Goal: Navigation & Orientation: Understand site structure

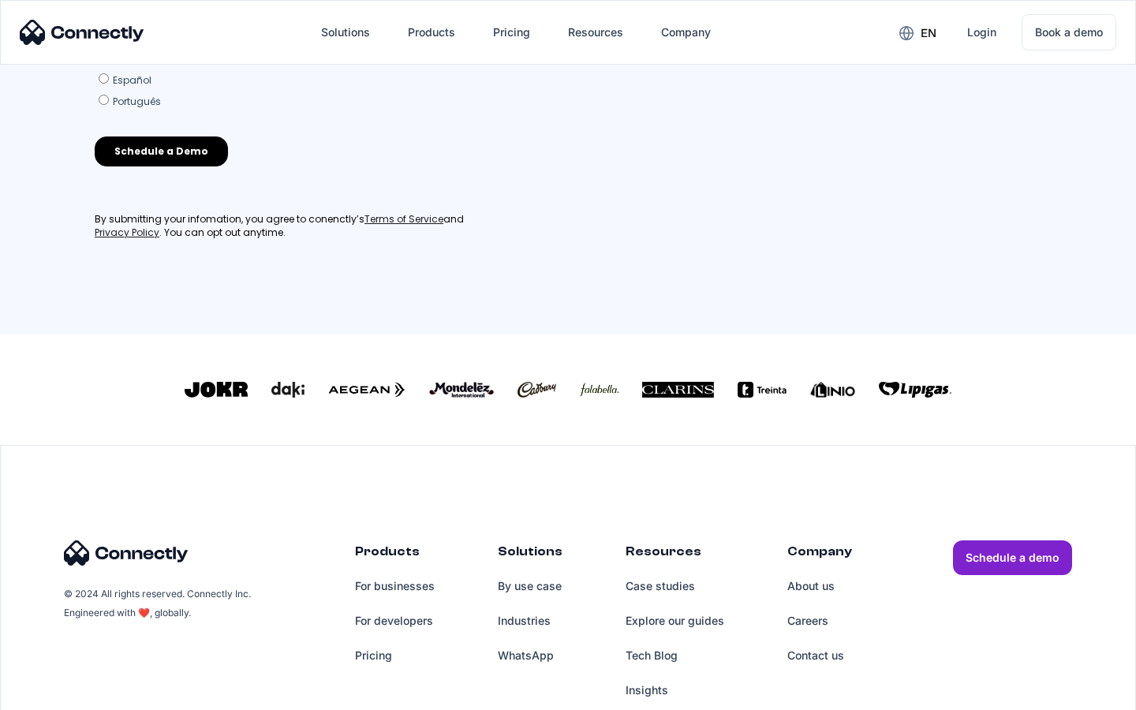
scroll to position [692, 0]
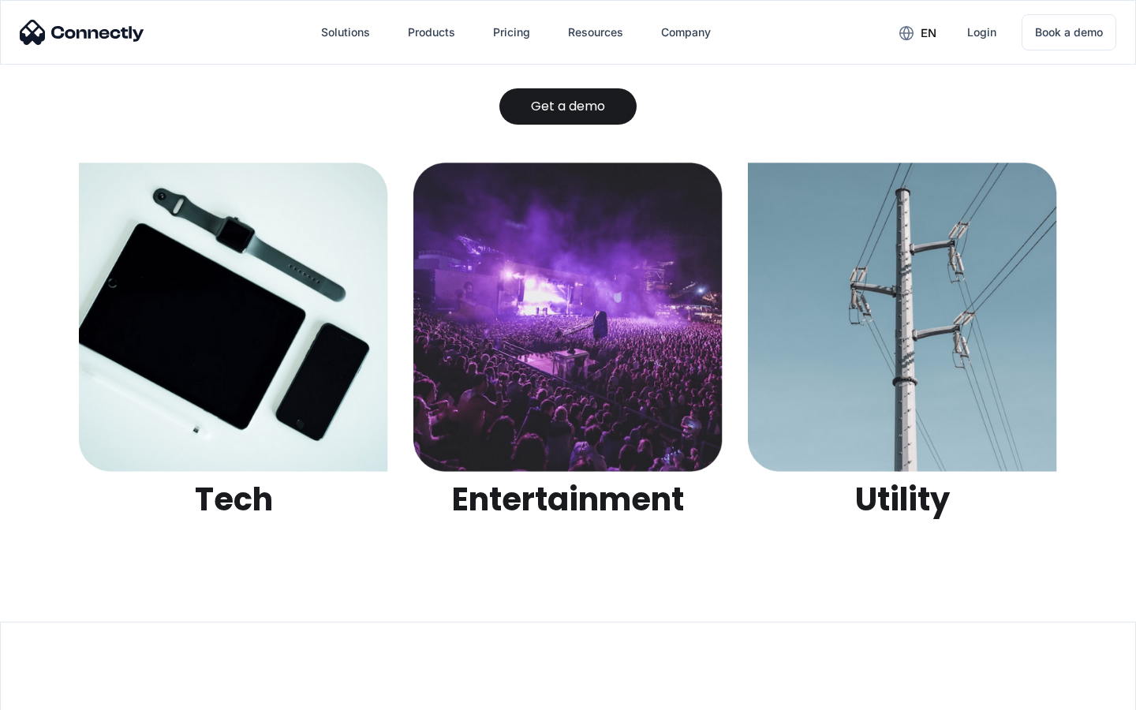
scroll to position [4977, 0]
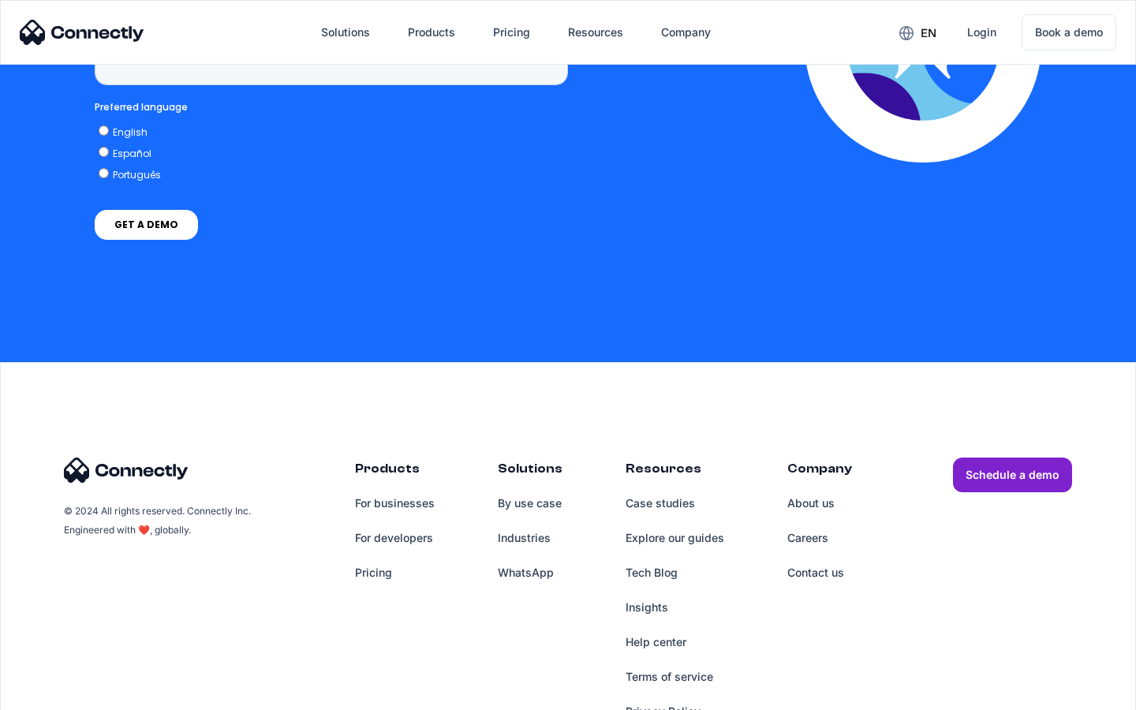
scroll to position [4017, 0]
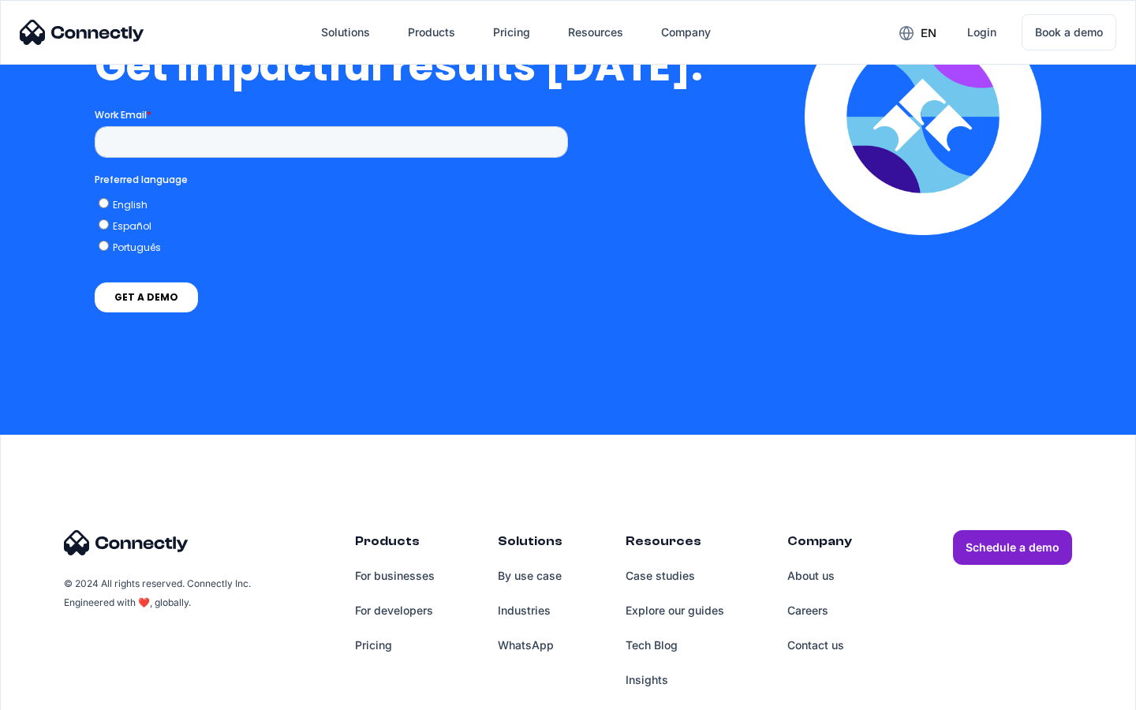
scroll to position [3481, 0]
